Goal: Task Accomplishment & Management: Manage account settings

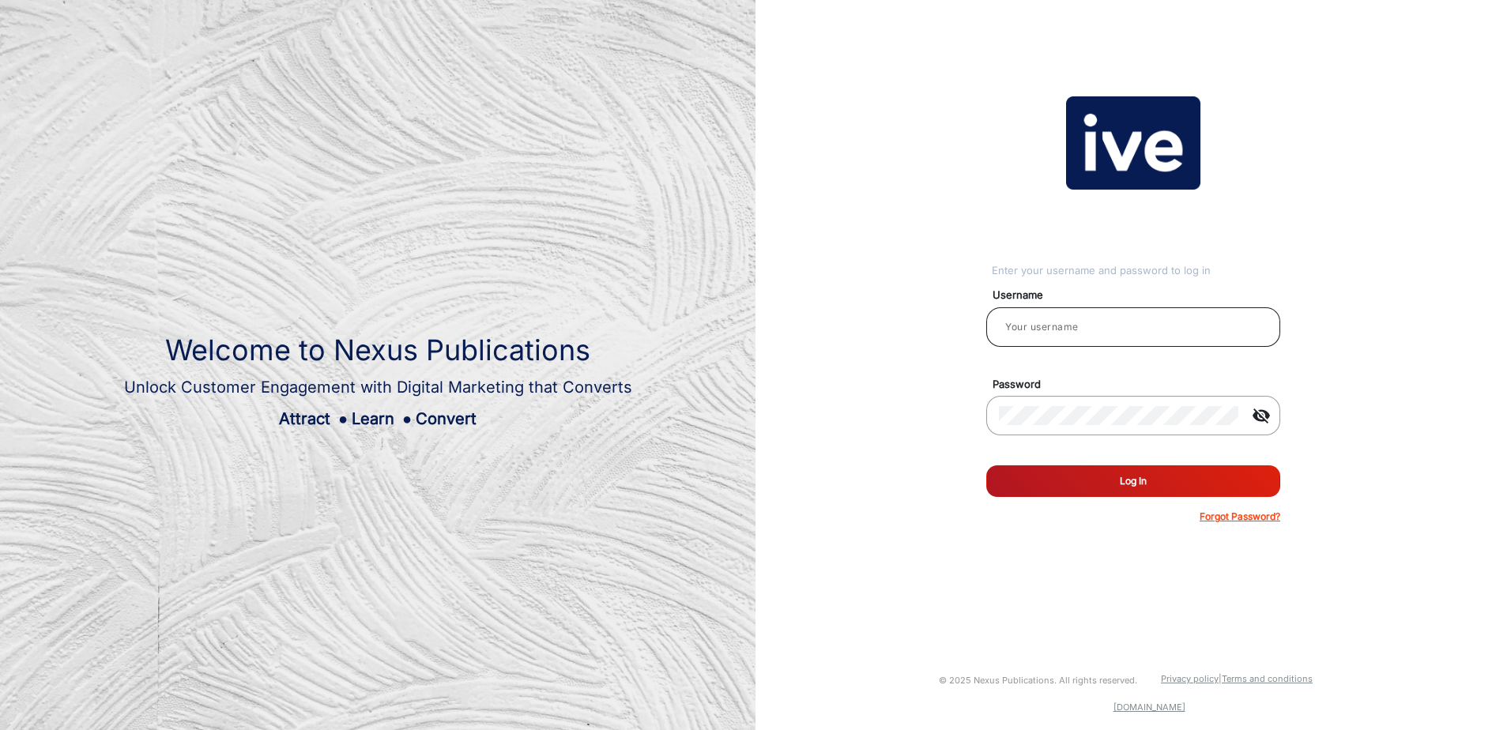
click at [1040, 327] on input "email" at bounding box center [1133, 327] width 269 height 19
click at [1053, 326] on input "email" at bounding box center [1133, 327] width 269 height 19
click at [1089, 323] on input "email" at bounding box center [1133, 327] width 269 height 19
click at [1028, 328] on input "email" at bounding box center [1133, 327] width 269 height 19
type input "jacqueline.joannides@harrisscarfe.com.au"
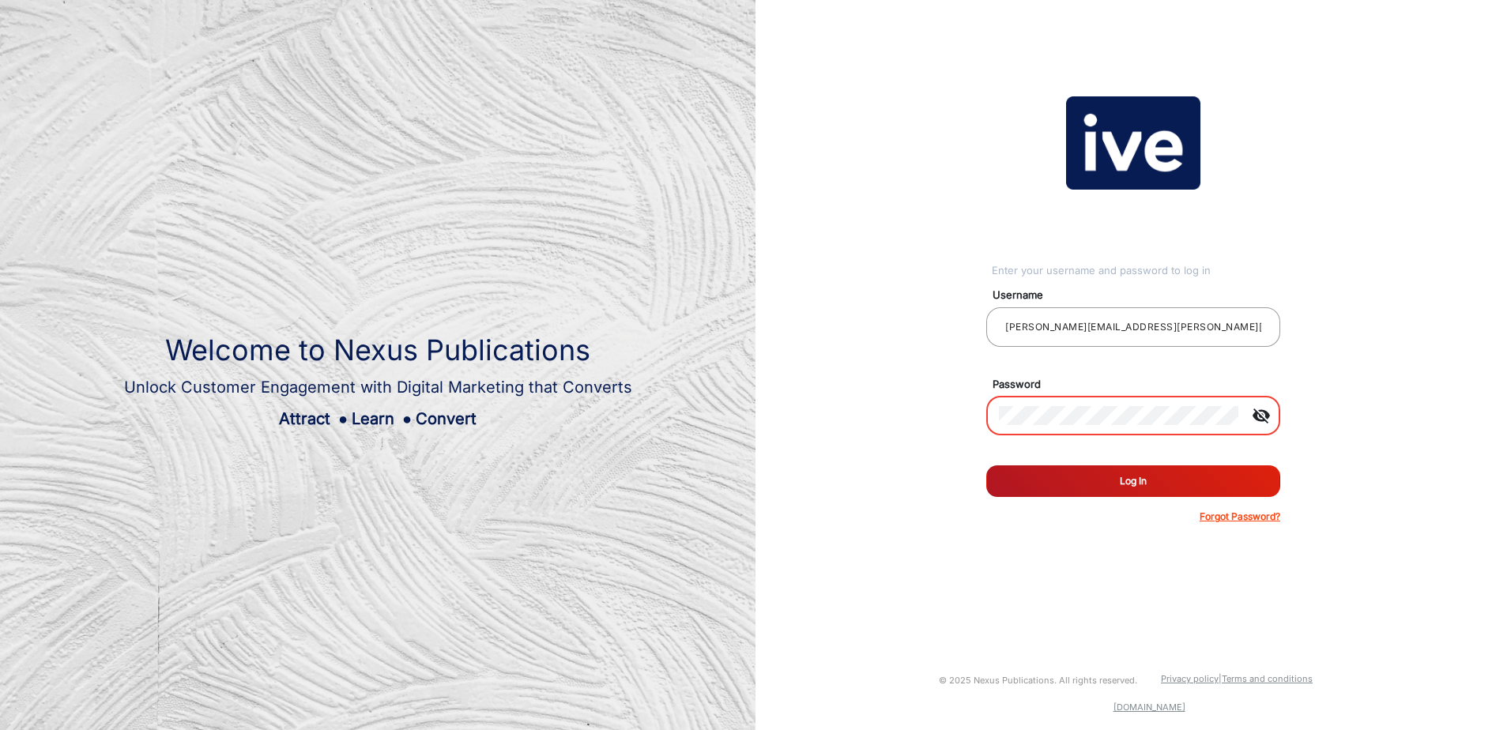
click at [1238, 518] on p "Forgot Password?" at bounding box center [1240, 517] width 81 height 14
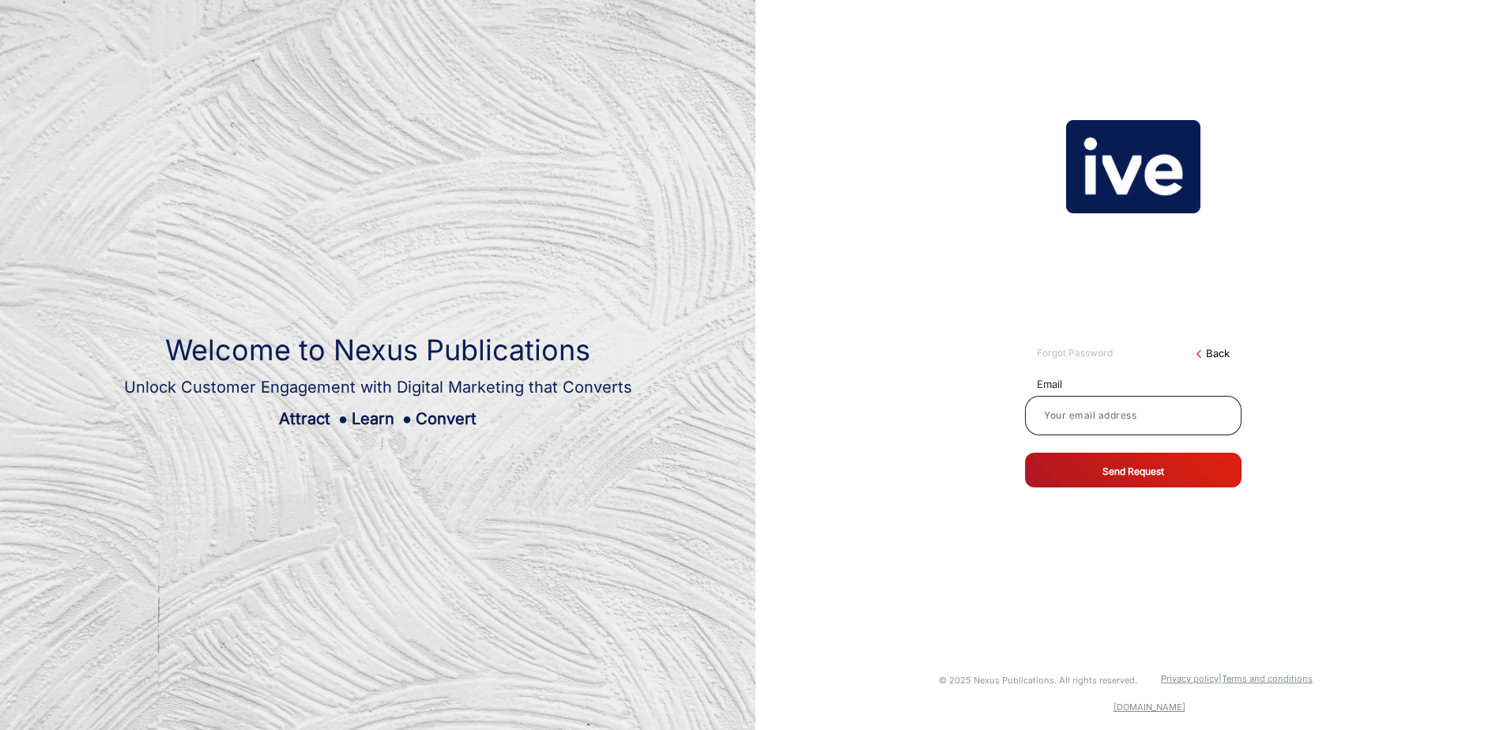
click at [1125, 415] on input at bounding box center [1133, 415] width 191 height 19
type input "jacqueline.joannides@harrisscarfe.com.au"
click at [1123, 471] on button "Send Request" at bounding box center [1133, 470] width 217 height 35
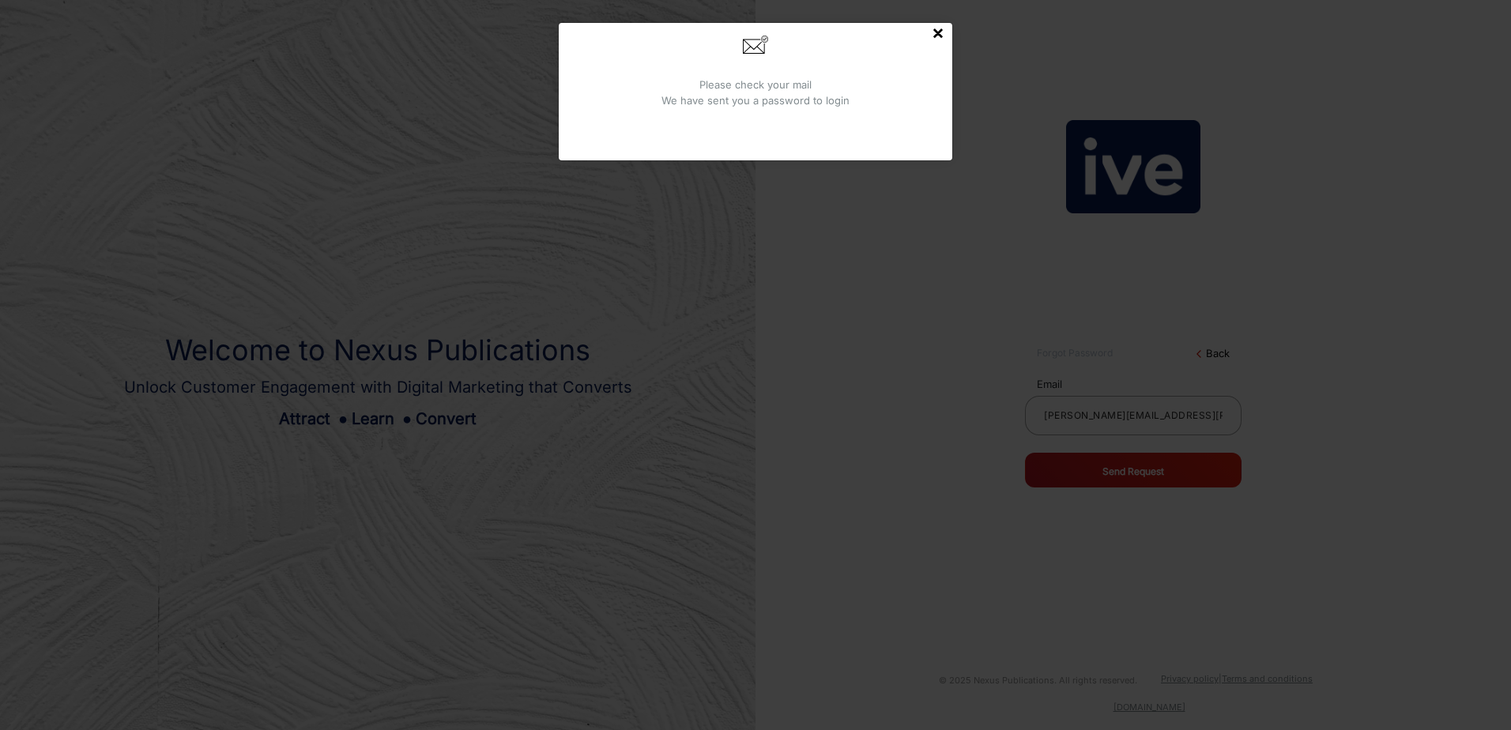
click at [933, 42] on button "×" at bounding box center [938, 32] width 13 height 19
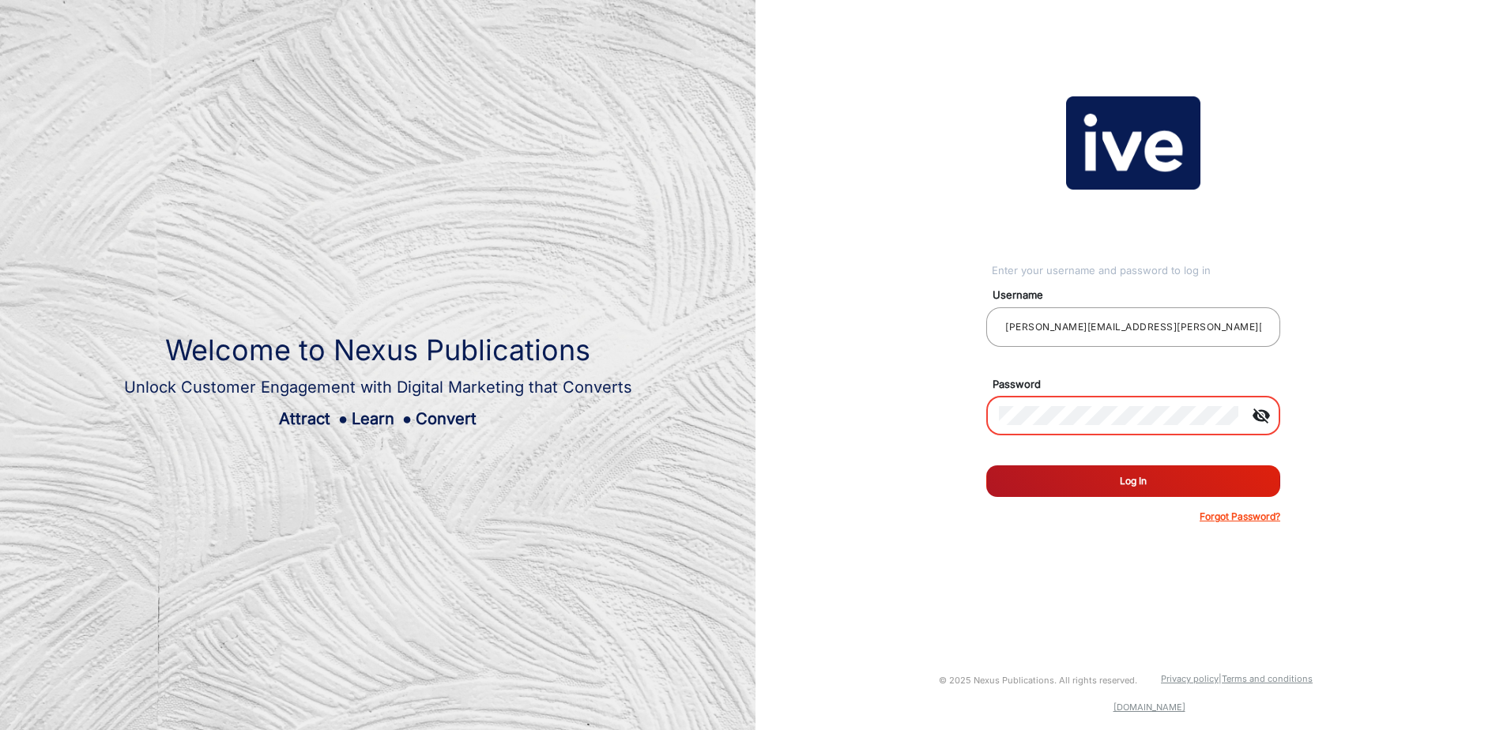
click at [1255, 516] on p "Forgot Password?" at bounding box center [1240, 517] width 81 height 14
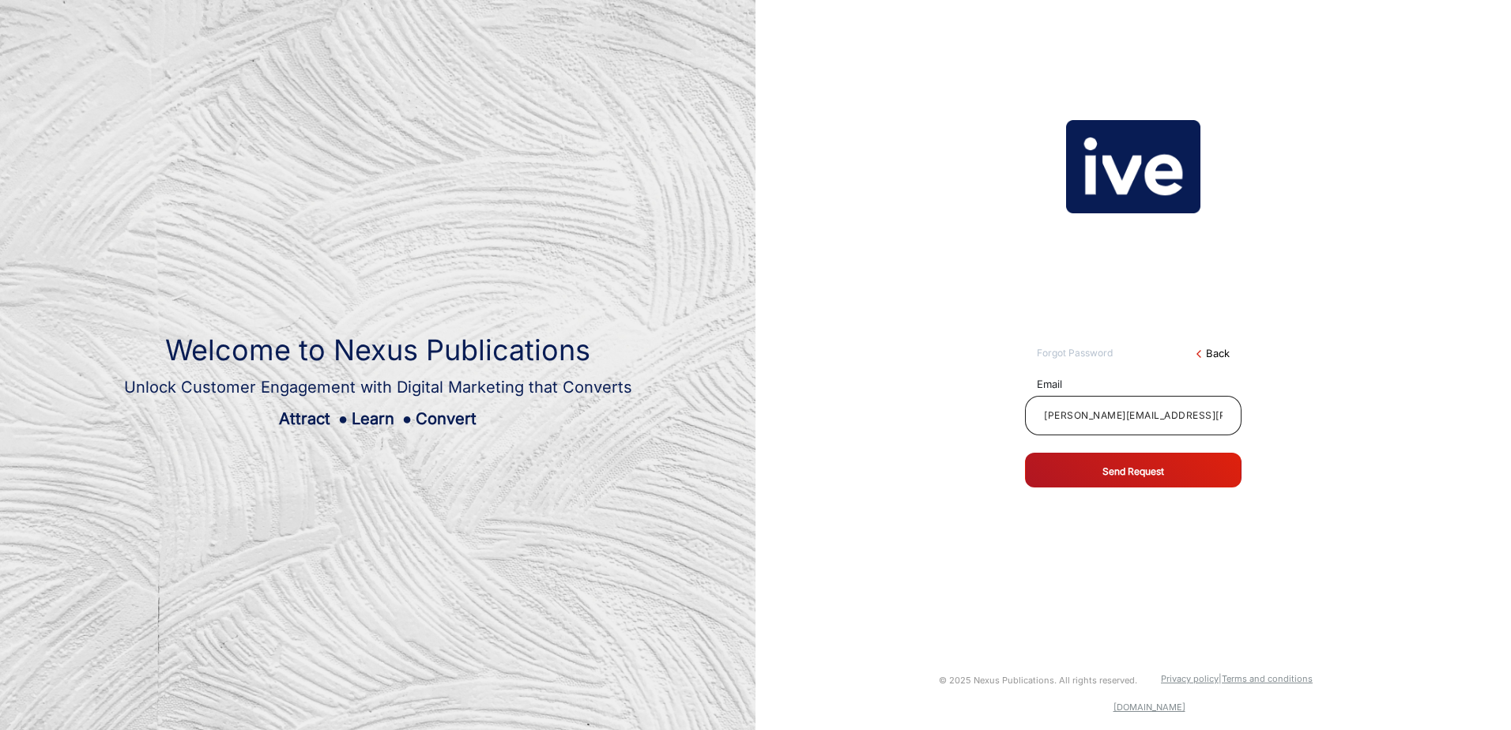
click at [1099, 409] on input "jacqueline.joannides@harrisscarfe.com.au" at bounding box center [1133, 415] width 191 height 19
click at [1162, 466] on button "Send Request" at bounding box center [1133, 470] width 217 height 35
